Goal: Information Seeking & Learning: Learn about a topic

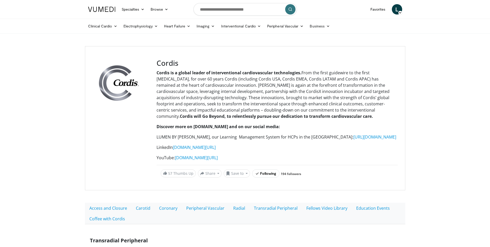
click at [149, 131] on div at bounding box center [122, 118] width 58 height 119
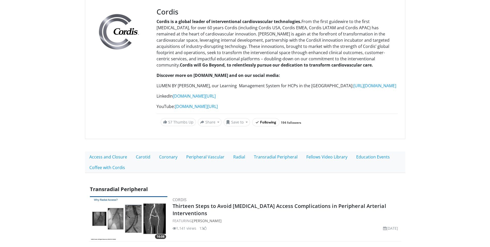
scroll to position [78, 0]
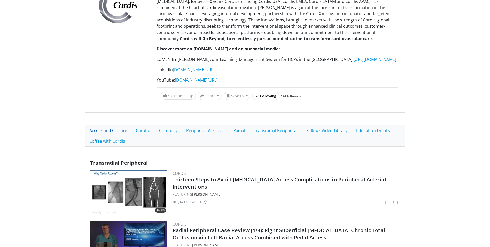
click at [111, 136] on link "Access and Closure" at bounding box center [108, 130] width 47 height 11
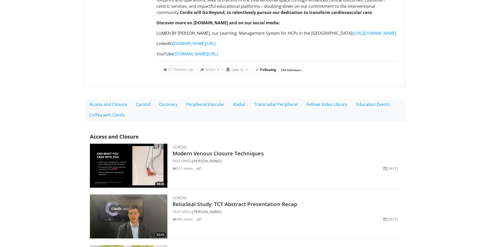
scroll to position [103, 0]
click at [135, 165] on img at bounding box center [129, 166] width 78 height 44
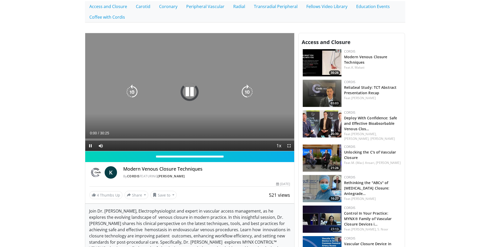
scroll to position [207, 0]
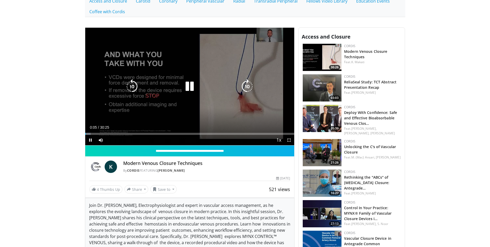
click at [188, 91] on icon "Video Player" at bounding box center [190, 86] width 14 height 14
